Goal: Information Seeking & Learning: Find specific page/section

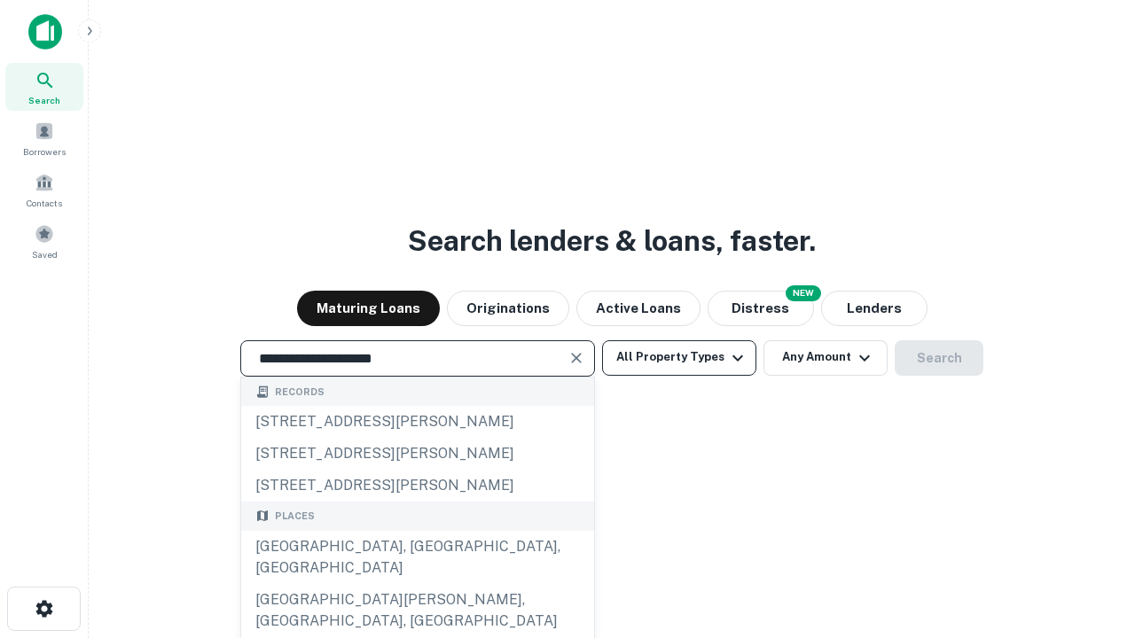
click at [417, 584] on div "[GEOGRAPHIC_DATA], [GEOGRAPHIC_DATA], [GEOGRAPHIC_DATA]" at bounding box center [417, 557] width 353 height 53
click at [679, 357] on button "All Property Types" at bounding box center [679, 357] width 154 height 35
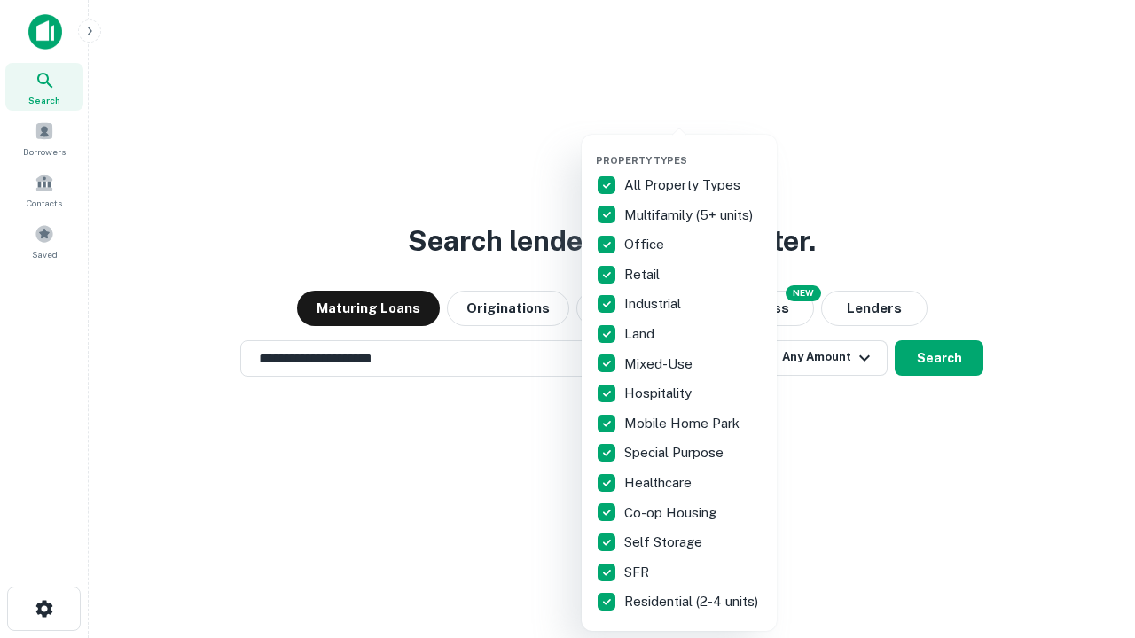
type input "**********"
click at [693, 149] on button "button" at bounding box center [693, 149] width 195 height 1
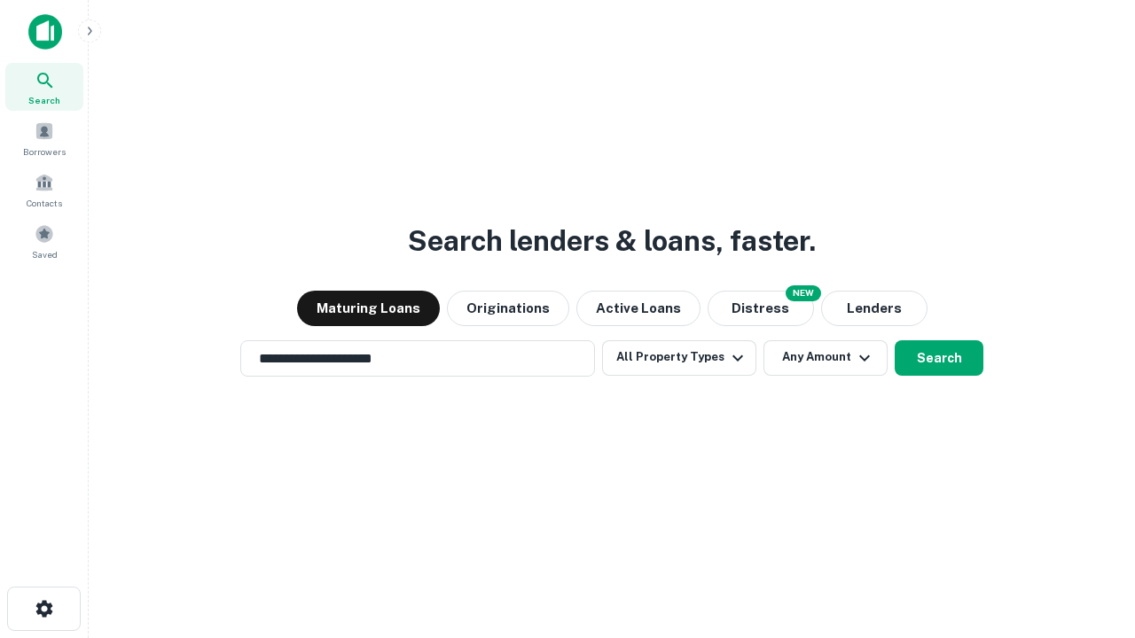
scroll to position [27, 0]
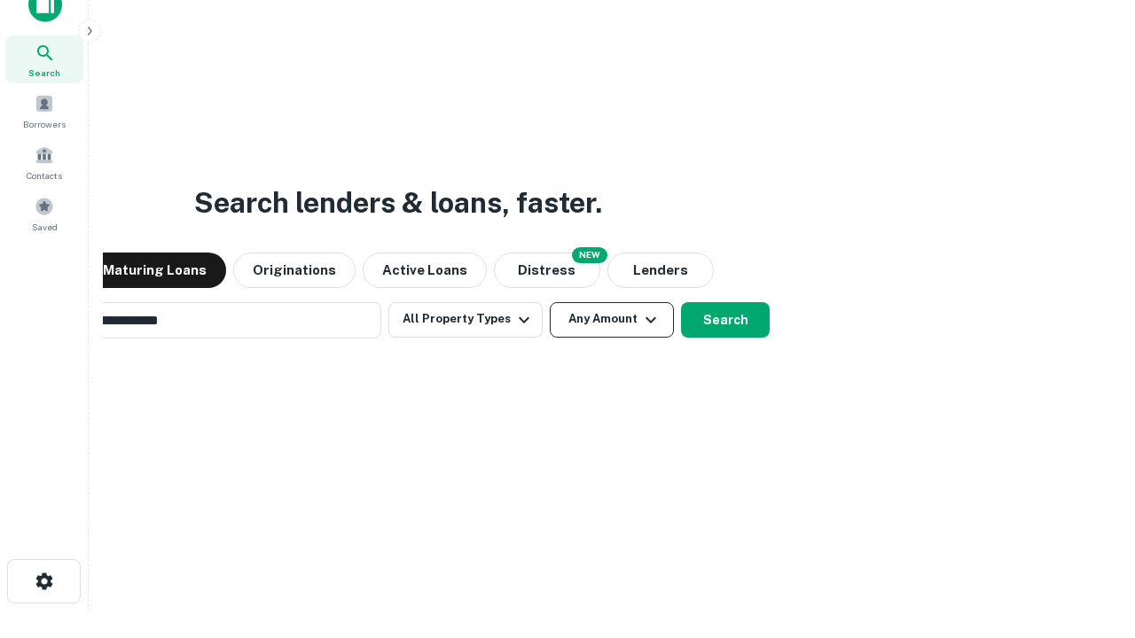
click at [550, 302] on button "Any Amount" at bounding box center [612, 319] width 124 height 35
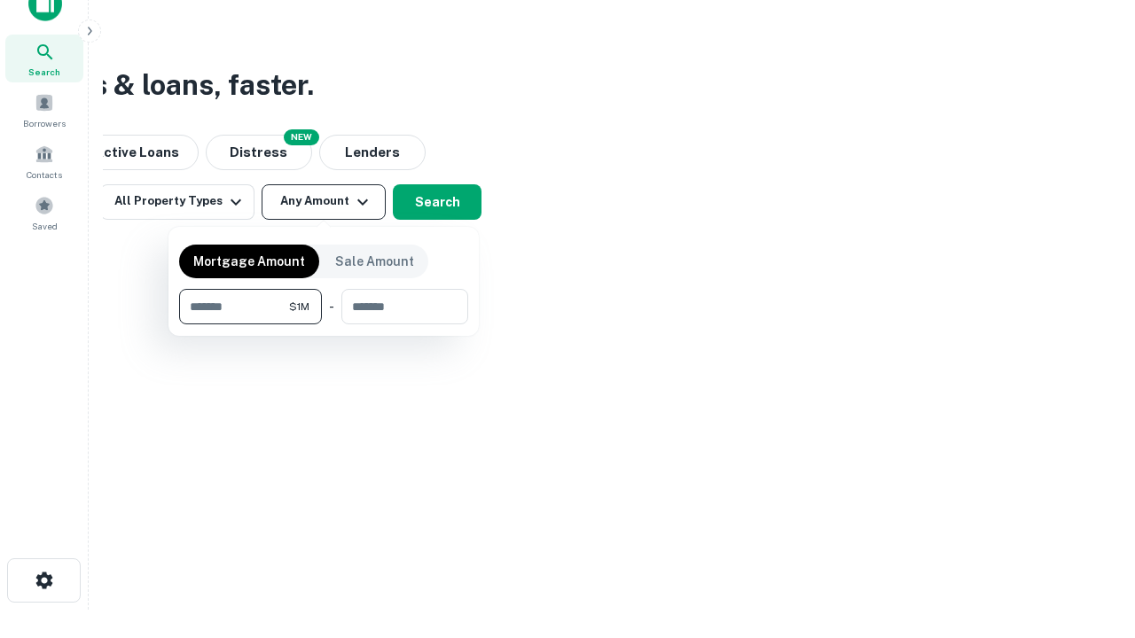
type input "*******"
click at [324, 324] on button "button" at bounding box center [323, 324] width 289 height 1
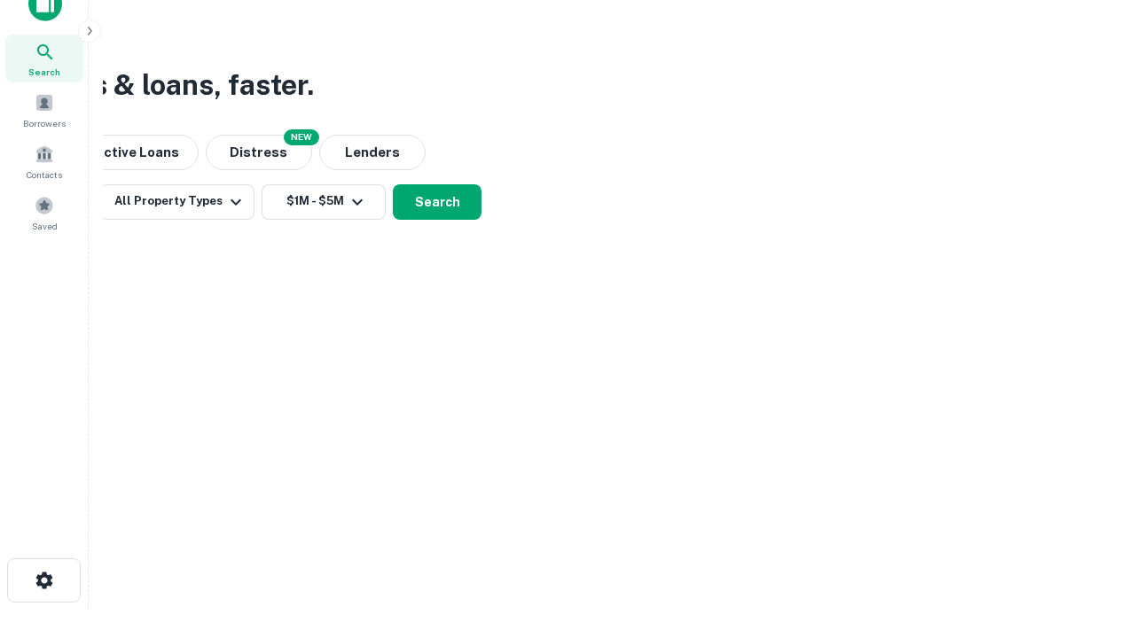
scroll to position [27, 0]
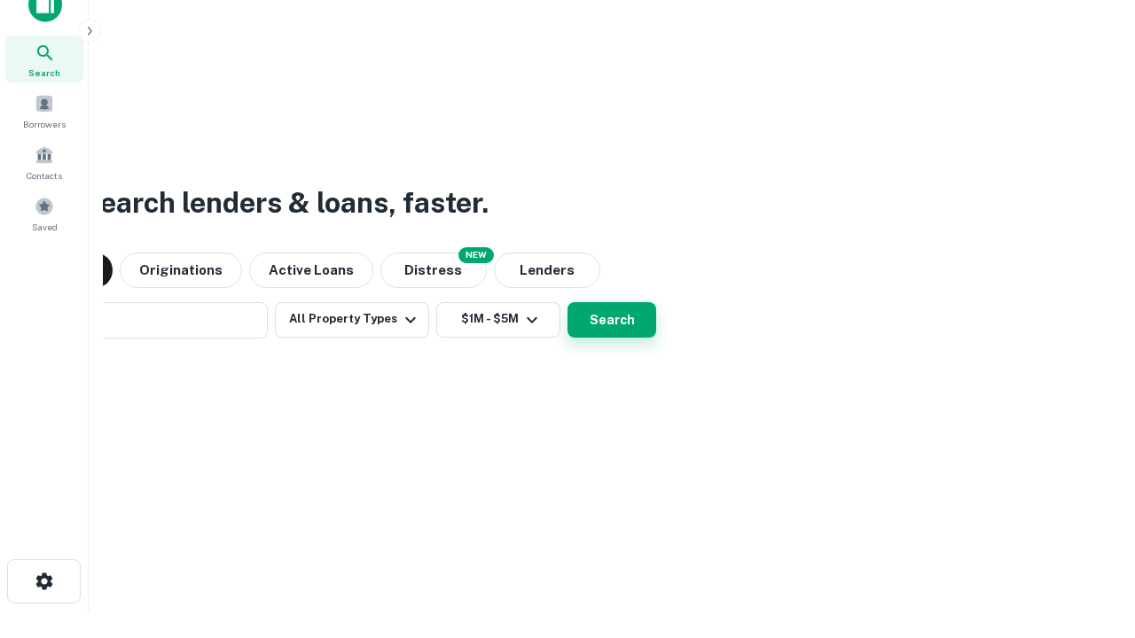
click at [567, 302] on button "Search" at bounding box center [611, 319] width 89 height 35
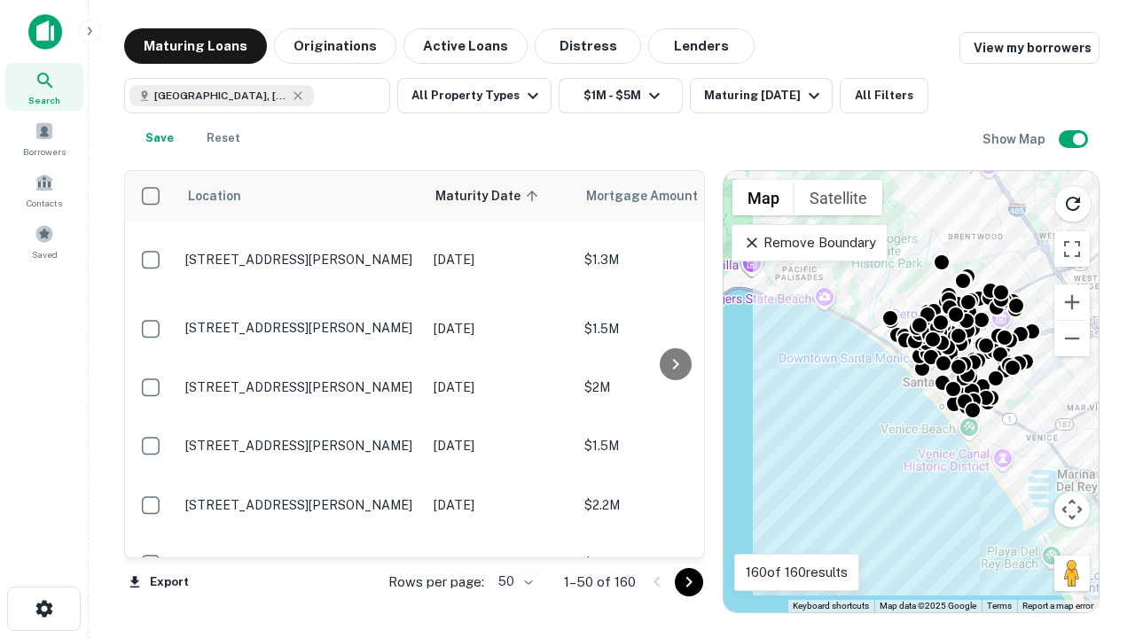
click at [512, 582] on body "Search Borrowers Contacts Saved Maturing Loans Originations Active Loans Distre…" at bounding box center [567, 319] width 1135 height 638
click at [513, 537] on li "25" at bounding box center [513, 537] width 51 height 32
